Goal: Information Seeking & Learning: Learn about a topic

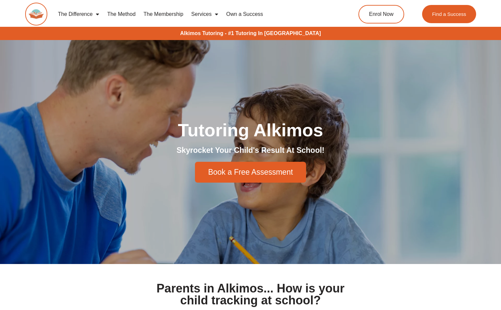
click at [133, 140] on div "Tutoring Alkimos Skyrocket Your Child's Result At School! Book a Free Assessment" at bounding box center [251, 152] width 378 height 69
click at [133, 139] on div "Tutoring Alkimos Skyrocket Your Child's Result At School! Book a Free Assessment" at bounding box center [251, 152] width 378 height 69
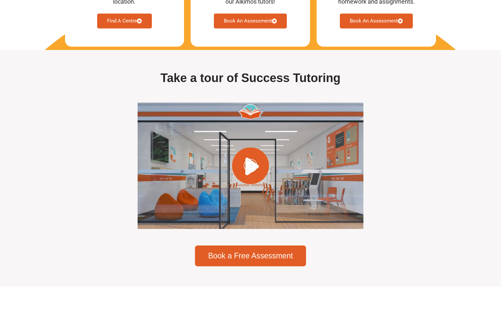
scroll to position [1821, 0]
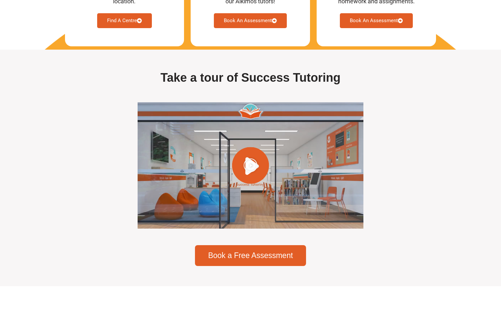
click at [248, 167] on icon "Play Video" at bounding box center [250, 165] width 14 height 14
click at [252, 166] on icon "Play Video" at bounding box center [250, 165] width 14 height 14
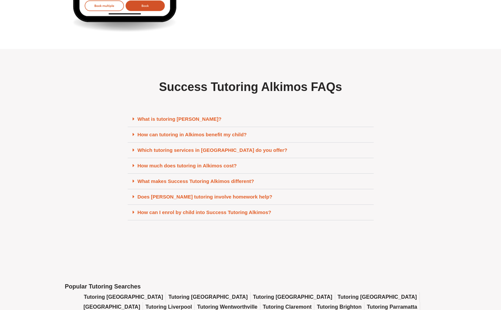
scroll to position [2751, 0]
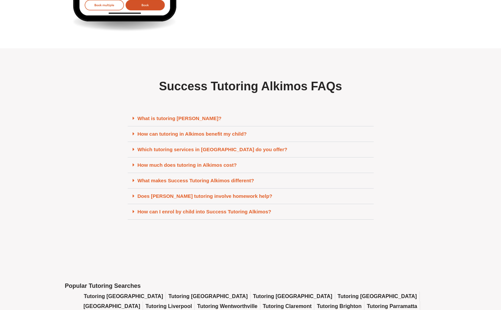
click at [186, 149] on link "Which tutoring services in Alkimos do you offer?" at bounding box center [212, 150] width 150 height 6
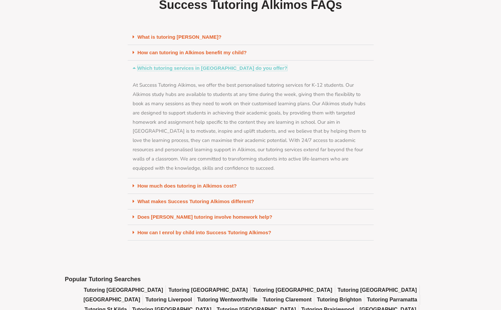
scroll to position [2818, 0]
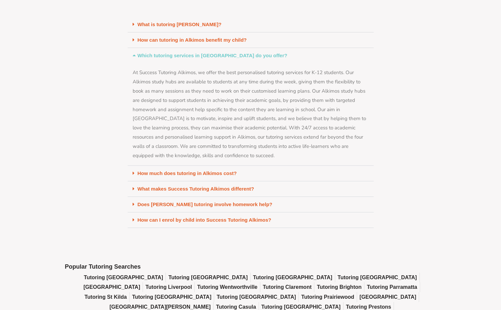
click at [185, 172] on link "How much does tutoring in Alkimos cost?" at bounding box center [186, 174] width 99 height 6
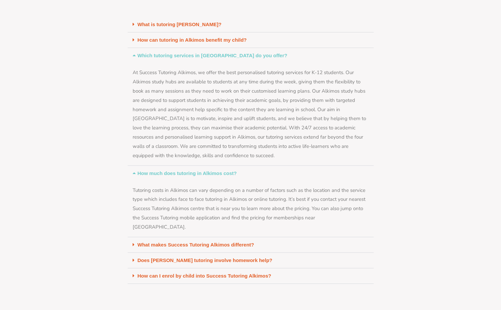
click at [186, 198] on div "Tutoring costs in Alkimos can vary depending on a number of factors such as the…" at bounding box center [251, 209] width 246 height 56
drag, startPoint x: 204, startPoint y: 208, endPoint x: 133, endPoint y: 208, distance: 71.2
click at [133, 208] on div "Tutoring costs in Alkimos can vary depending on a number of factors such as the…" at bounding box center [251, 209] width 246 height 56
copy div "Success Tutoring Alkimos centre"
click at [175, 273] on link "How can I enrol by child into Success Tutoring Alkimos?" at bounding box center [204, 276] width 134 height 6
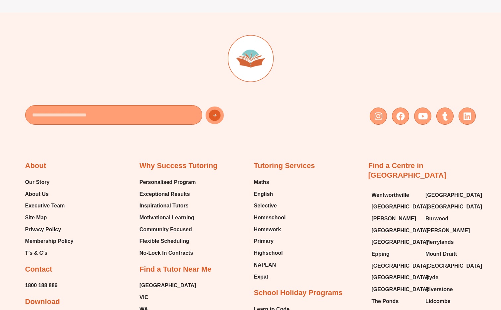
scroll to position [3290, 0]
click at [261, 273] on span "Expat" at bounding box center [261, 278] width 15 height 10
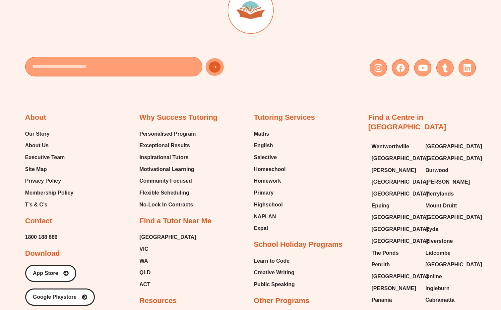
scroll to position [3247, 0]
